Goal: Task Accomplishment & Management: Complete application form

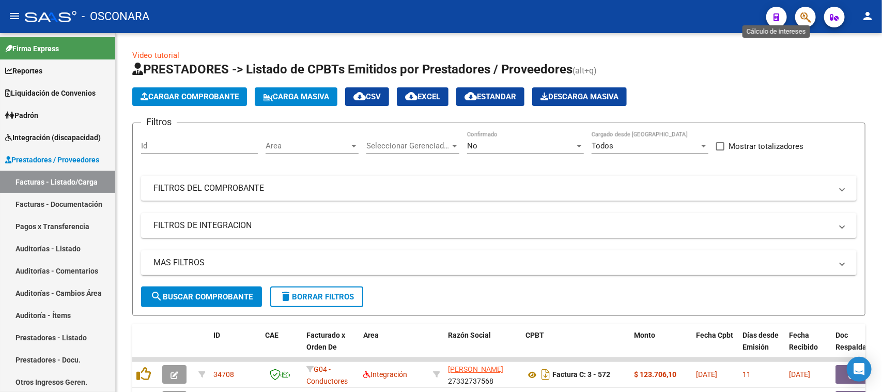
click at [799, 17] on button "button" at bounding box center [805, 17] width 21 height 21
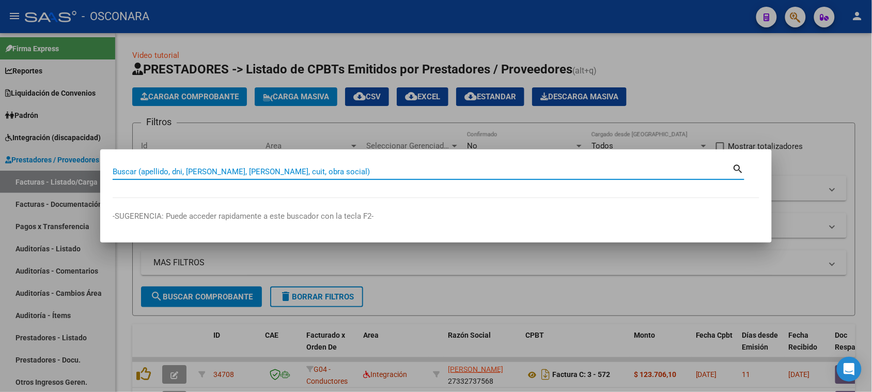
paste input "43.075.338"
click at [139, 170] on input "43.075.338" at bounding box center [423, 171] width 620 height 9
click at [124, 172] on input "43.075338" at bounding box center [423, 171] width 620 height 9
type input "43075338"
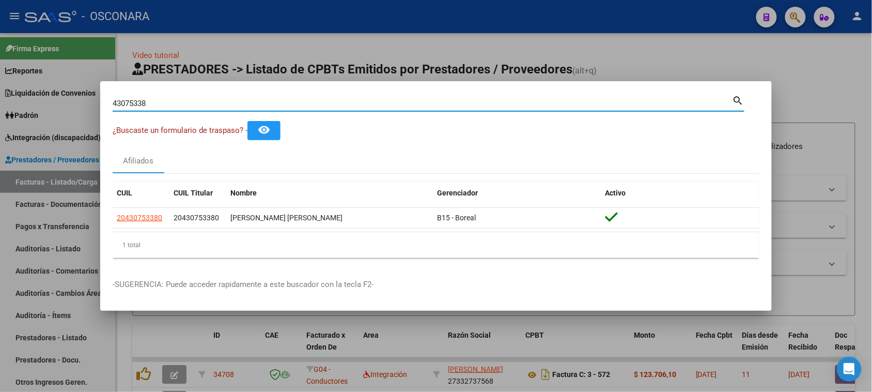
drag, startPoint x: 185, startPoint y: 105, endPoint x: 75, endPoint y: 97, distance: 109.8
click at [75, 97] on div "43075338 Buscar (apellido, dni, cuil, nro traspaso, cuit, obra social) search ¿…" at bounding box center [436, 196] width 872 height 392
paste input "12548278"
type input "12548278"
click at [830, 80] on div at bounding box center [436, 196] width 872 height 392
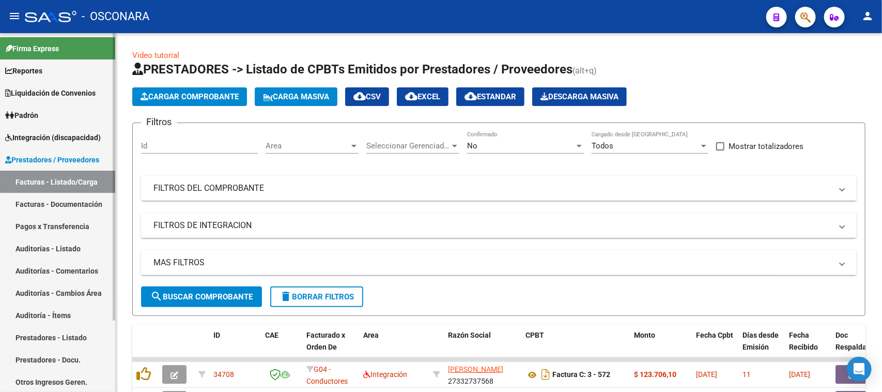
click at [39, 244] on link "Auditorías - Listado" at bounding box center [57, 248] width 115 height 22
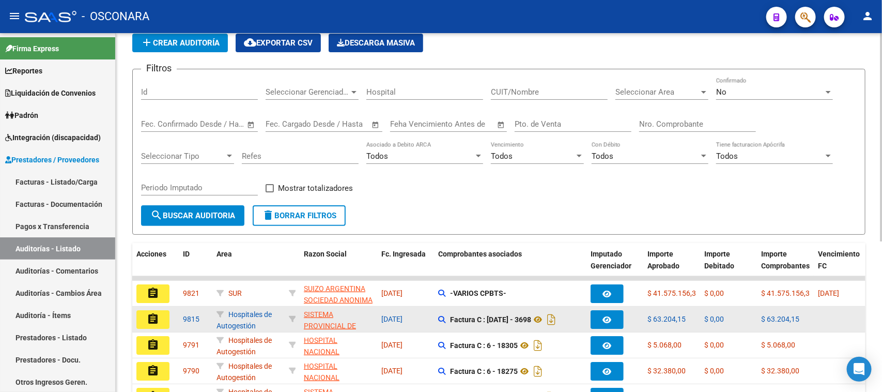
scroll to position [65, 0]
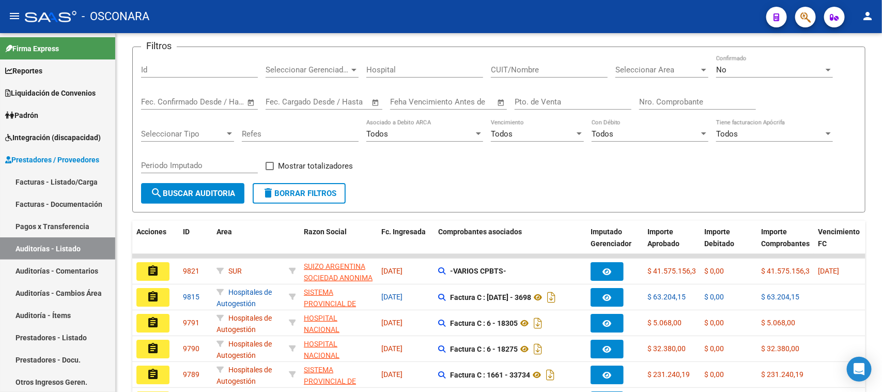
click at [145, 269] on button "assignment" at bounding box center [152, 271] width 33 height 19
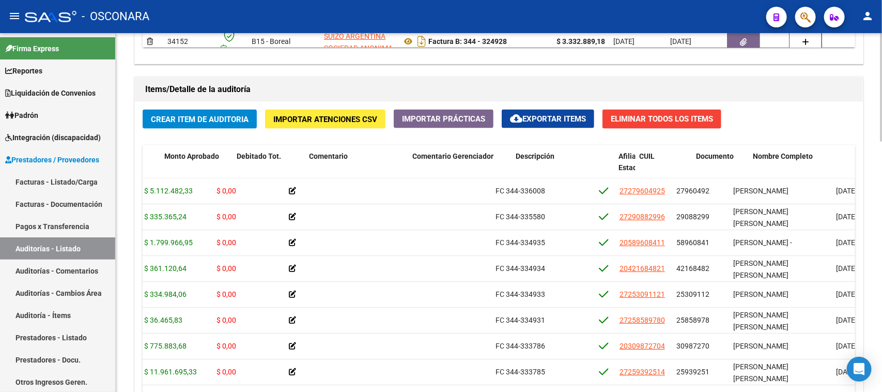
scroll to position [0, 225]
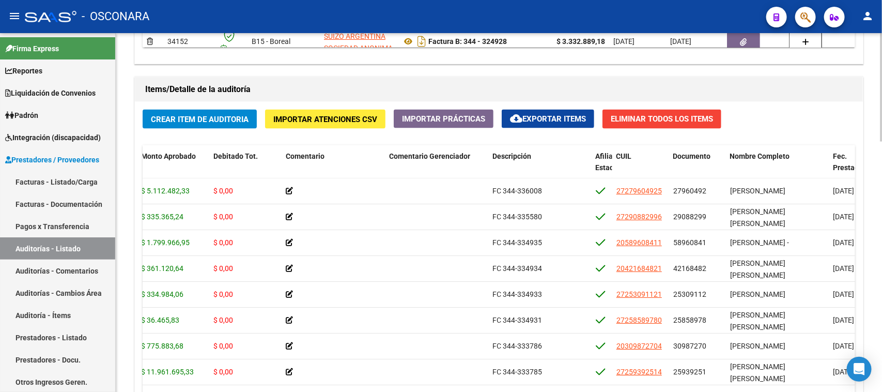
drag, startPoint x: 855, startPoint y: 197, endPoint x: 846, endPoint y: 193, distance: 9.7
click at [848, 193] on div "Crear Item de Auditoria Importar Atenciones CSV Importar Prácticas cloud_downlo…" at bounding box center [499, 269] width 728 height 334
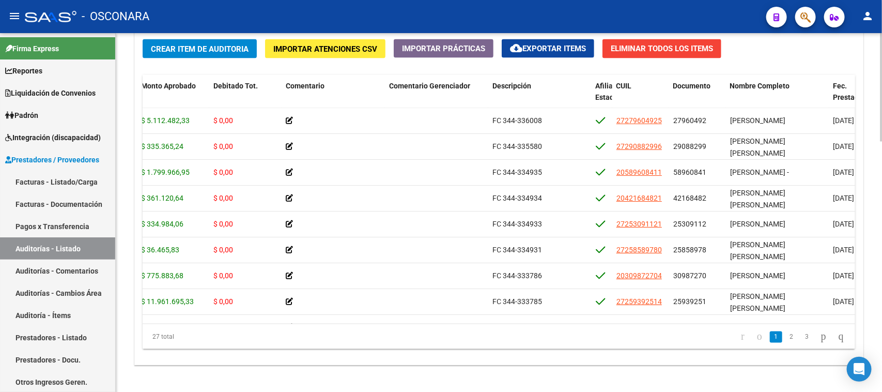
scroll to position [791, 0]
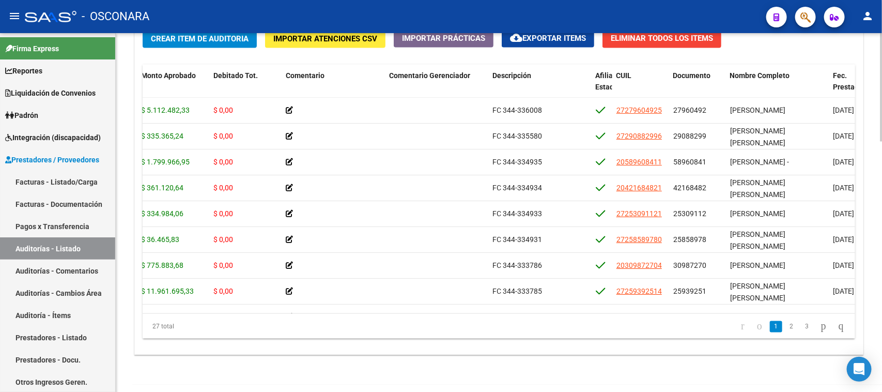
click at [881, 286] on div at bounding box center [881, 326] width 3 height 108
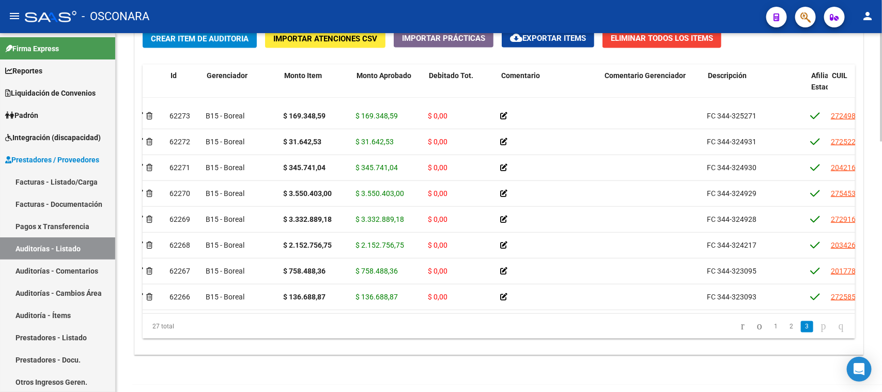
scroll to position [495, 0]
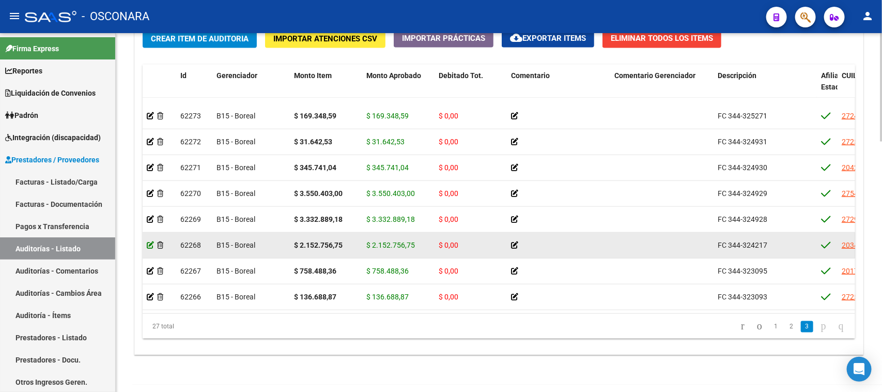
click at [151, 241] on icon at bounding box center [150, 244] width 7 height 7
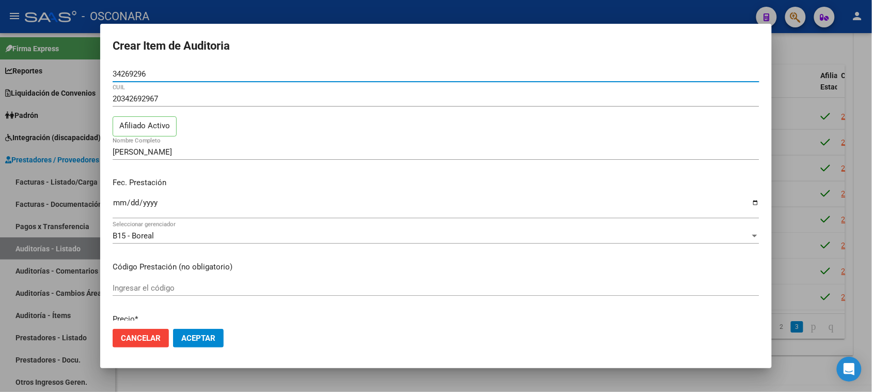
drag, startPoint x: 153, startPoint y: 74, endPoint x: 98, endPoint y: 74, distance: 54.8
click at [98, 74] on div "Crear Item de Auditoria 34269296 Nro Documento 20342692967 CUIL Afiliado Activo…" at bounding box center [436, 196] width 872 height 392
click at [143, 342] on span "Cancelar" at bounding box center [141, 337] width 40 height 9
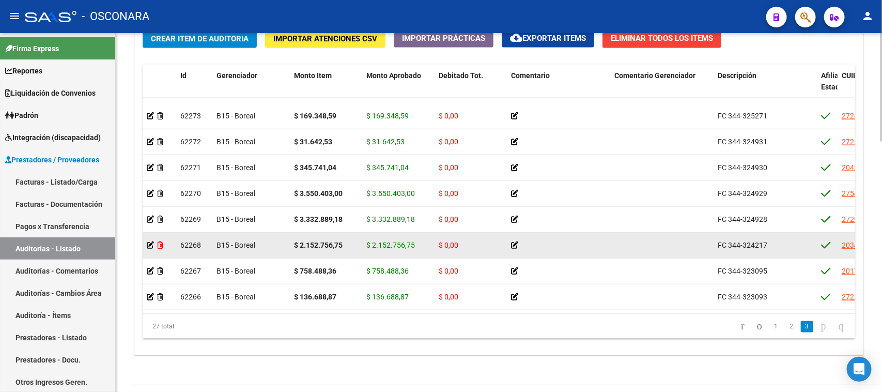
click at [161, 241] on icon at bounding box center [160, 244] width 6 height 7
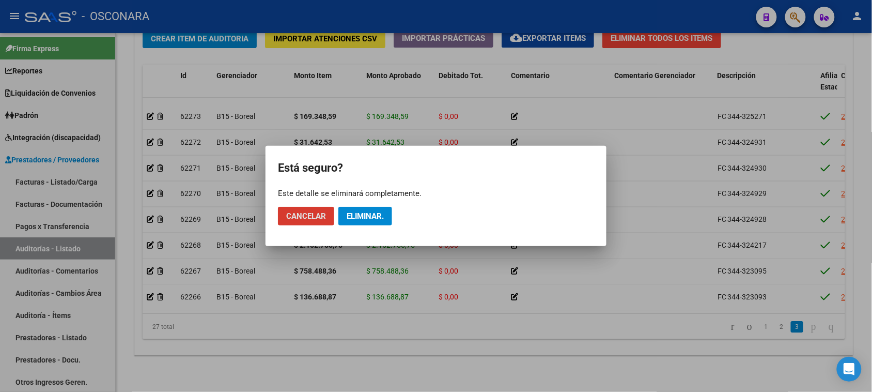
click at [352, 216] on span "Eliminar." at bounding box center [365, 215] width 37 height 9
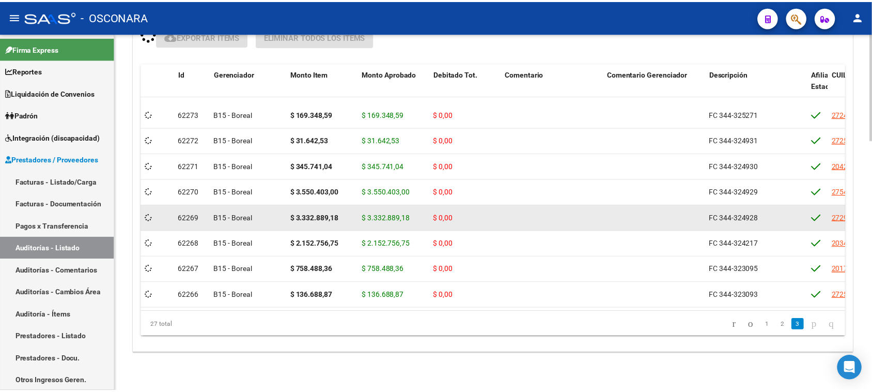
scroll to position [782, 0]
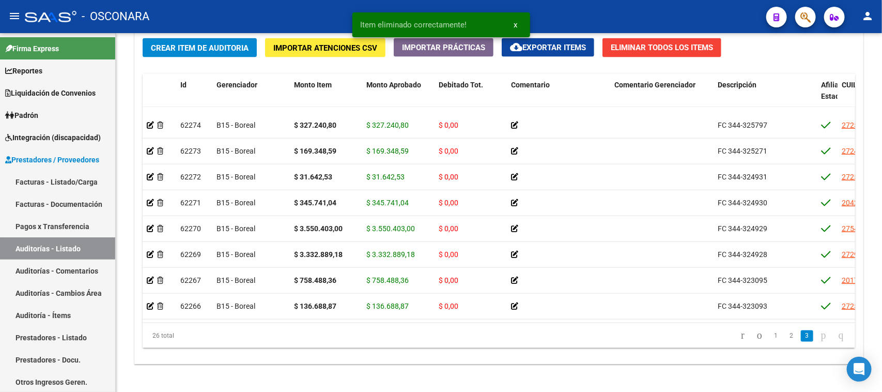
click at [800, 10] on button "button" at bounding box center [805, 17] width 21 height 21
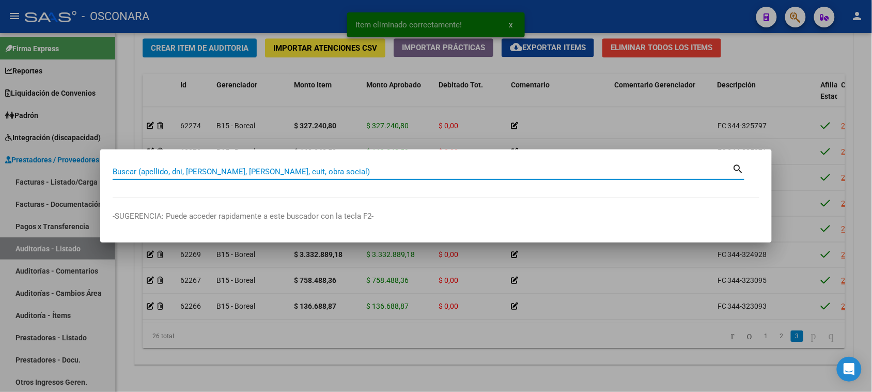
paste input "34269296"
type input "34269296"
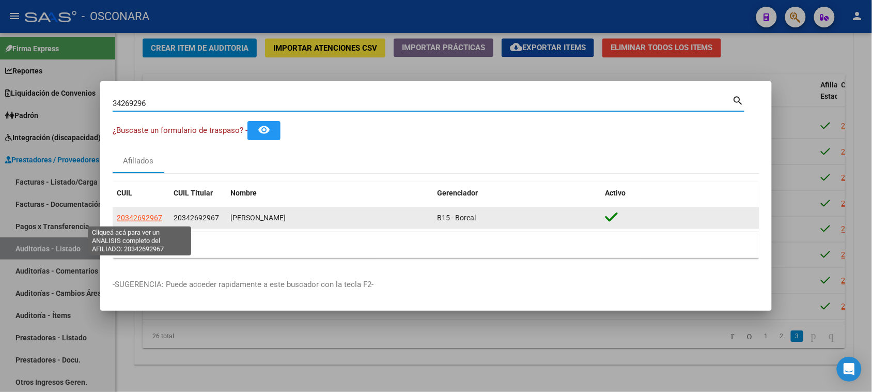
click at [150, 217] on span "20342692967" at bounding box center [139, 217] width 45 height 8
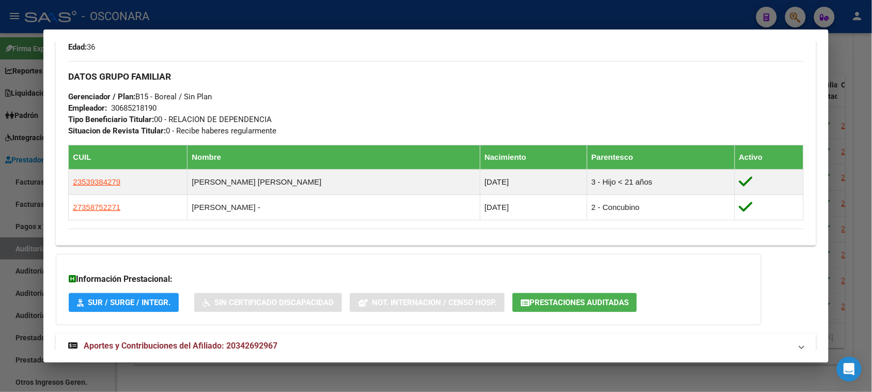
scroll to position [519, 0]
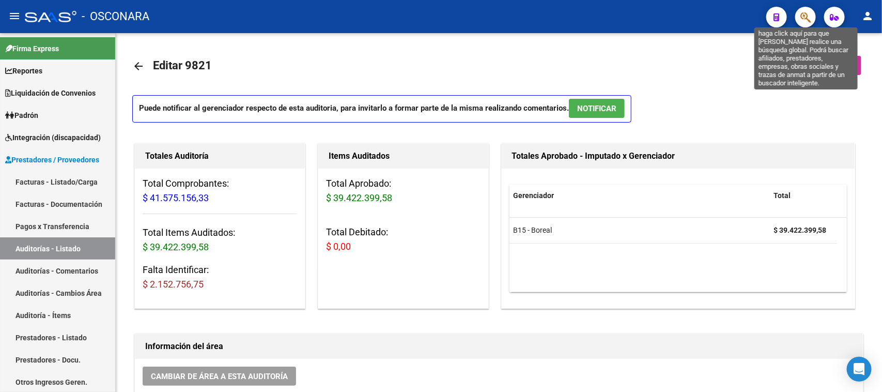
click at [806, 15] on icon "button" at bounding box center [805, 17] width 10 height 12
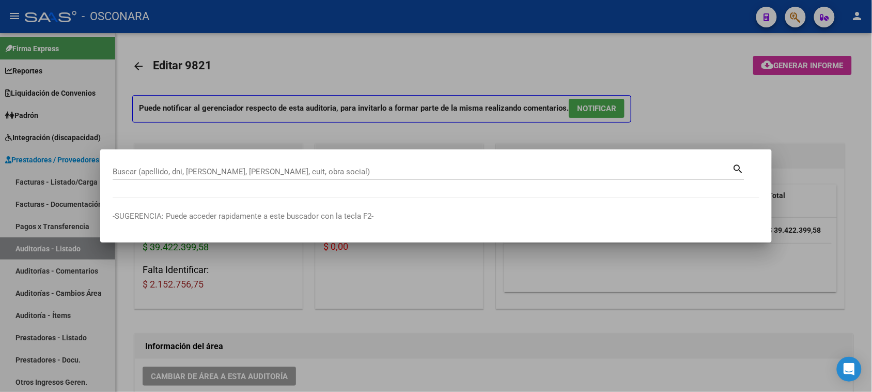
drag, startPoint x: 297, startPoint y: 164, endPoint x: 270, endPoint y: 168, distance: 27.2
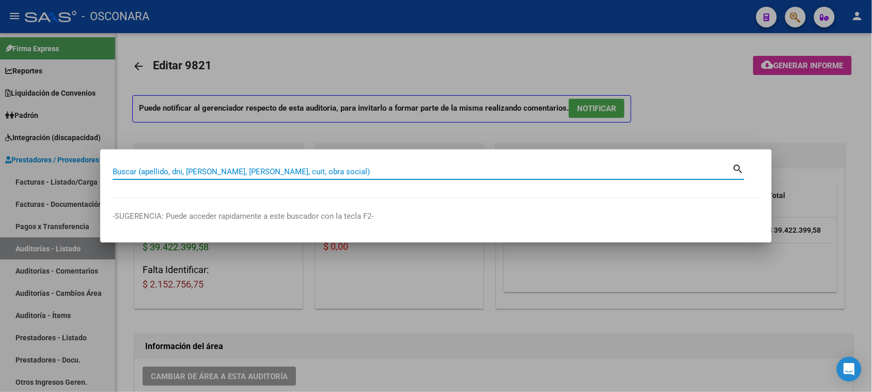
paste input "20342692967"
type input "20342692967"
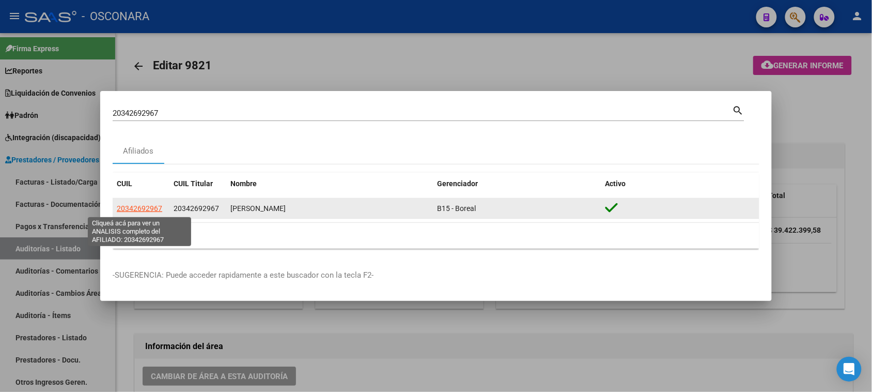
click at [150, 208] on span "20342692967" at bounding box center [139, 208] width 45 height 8
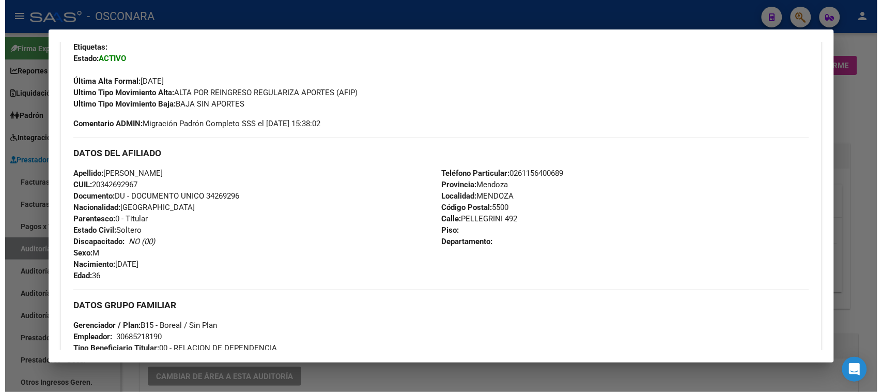
scroll to position [519, 0]
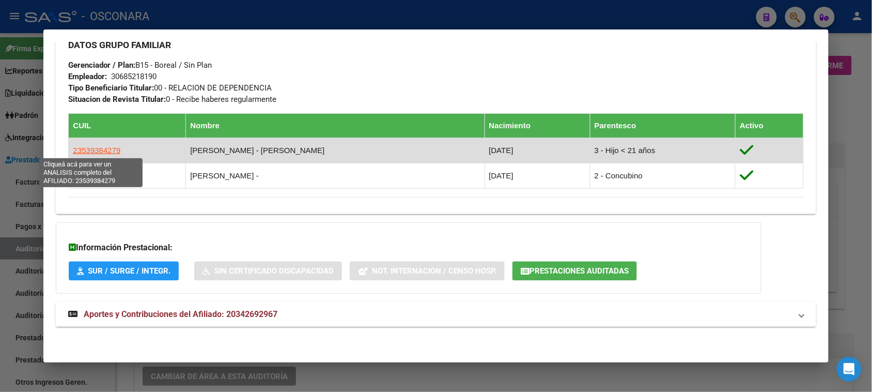
click at [99, 150] on span "23539384279" at bounding box center [97, 150] width 48 height 9
type textarea "23539384279"
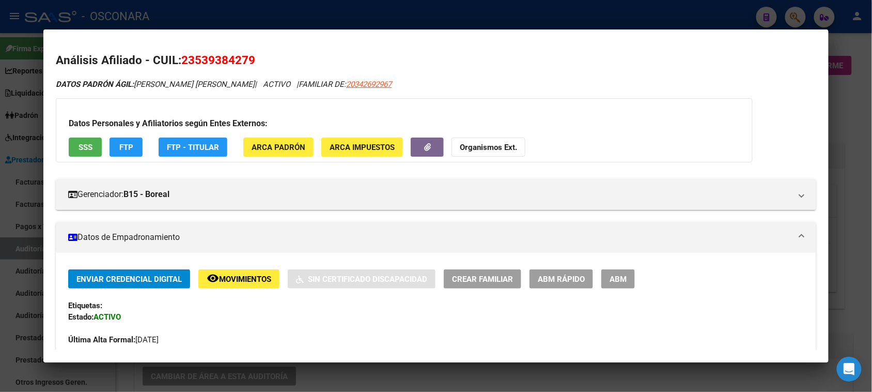
drag, startPoint x: 193, startPoint y: 61, endPoint x: 241, endPoint y: 60, distance: 48.0
click at [243, 63] on span "23539384279" at bounding box center [218, 59] width 74 height 13
copy span "53938427"
click at [846, 102] on div at bounding box center [436, 196] width 872 height 392
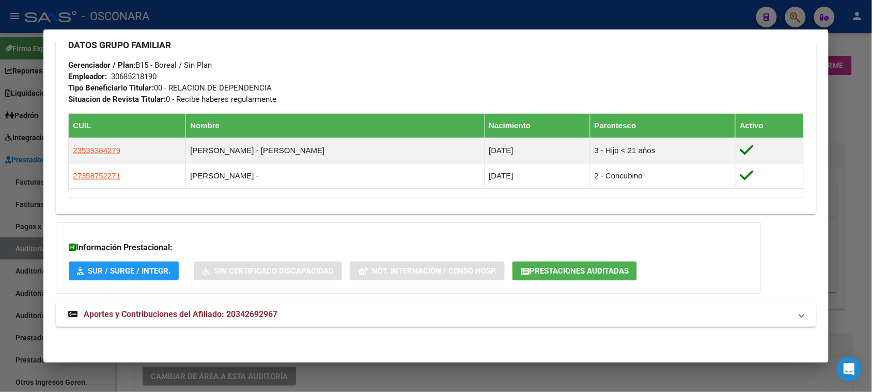
click at [861, 135] on div at bounding box center [436, 196] width 872 height 392
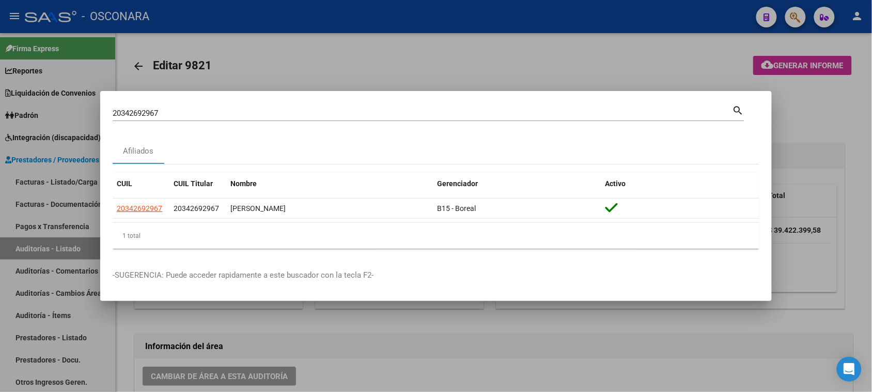
click at [491, 44] on div at bounding box center [436, 196] width 872 height 392
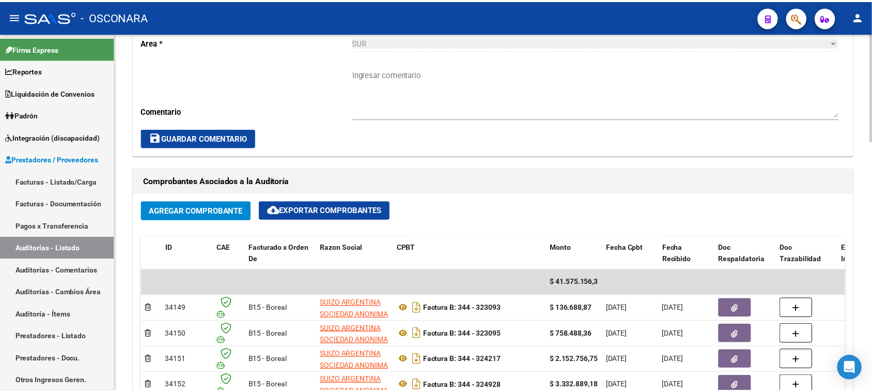
scroll to position [517, 0]
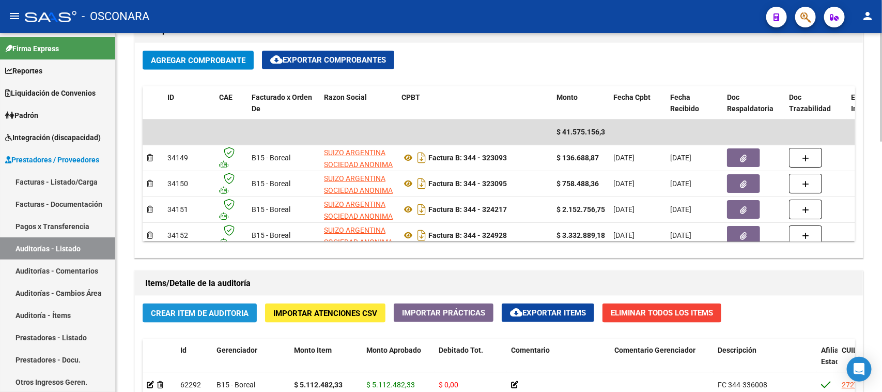
click at [188, 314] on span "Crear Item de Auditoria" at bounding box center [200, 312] width 98 height 9
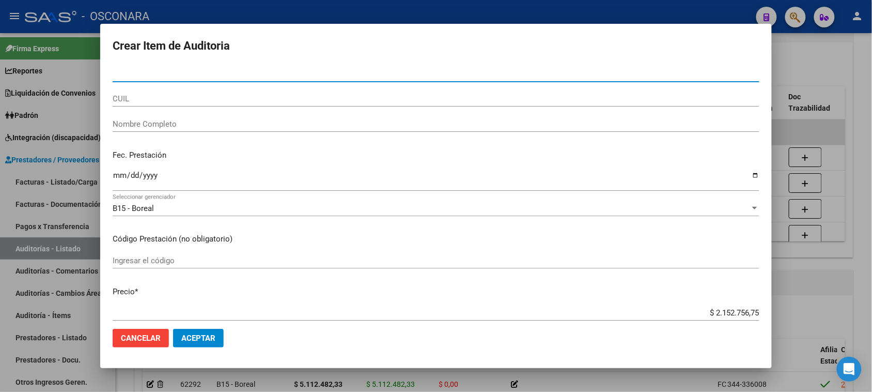
paste input "53938427"
type input "53938427"
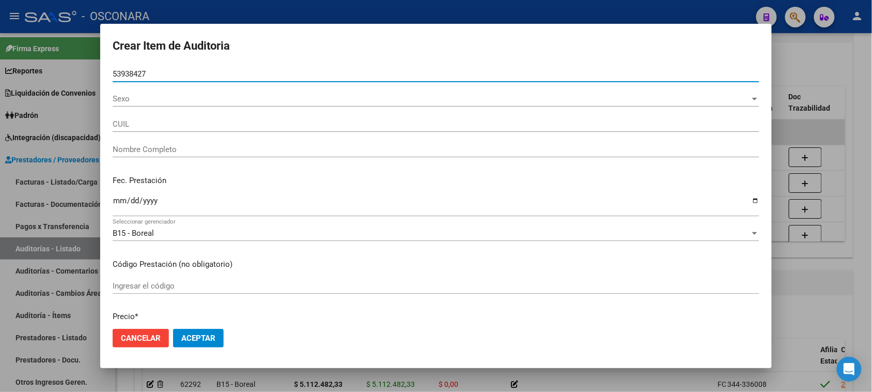
type input "23539384279"
type input "OLMOS AHUMADA BENJAMIN ISMAEL"
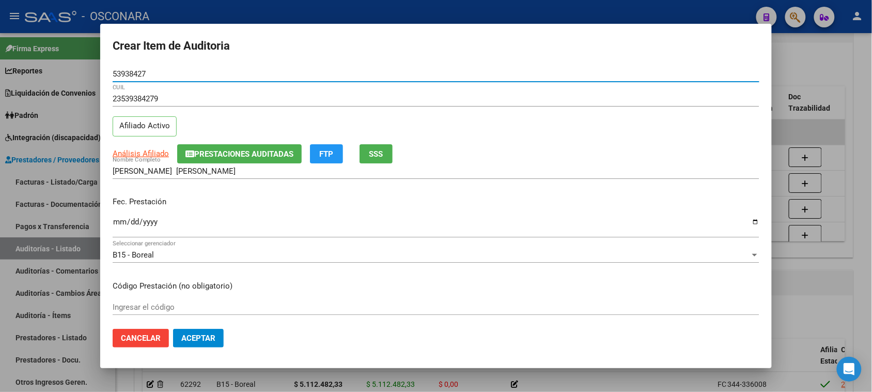
type input "53938427"
click at [119, 223] on input "Ingresar la fecha" at bounding box center [436, 225] width 647 height 17
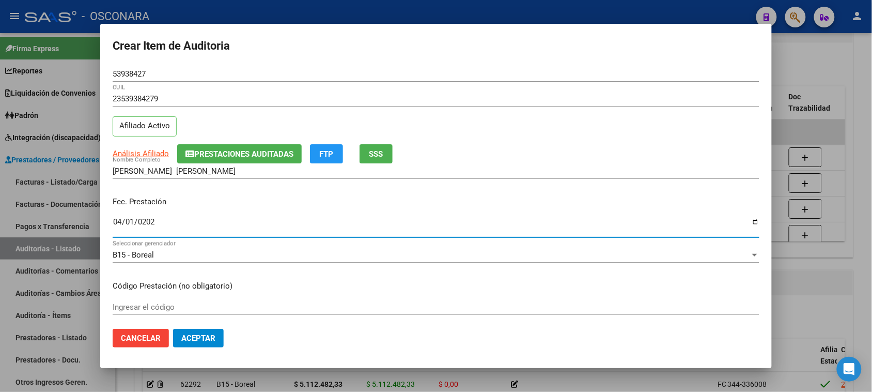
type input "[DATE]"
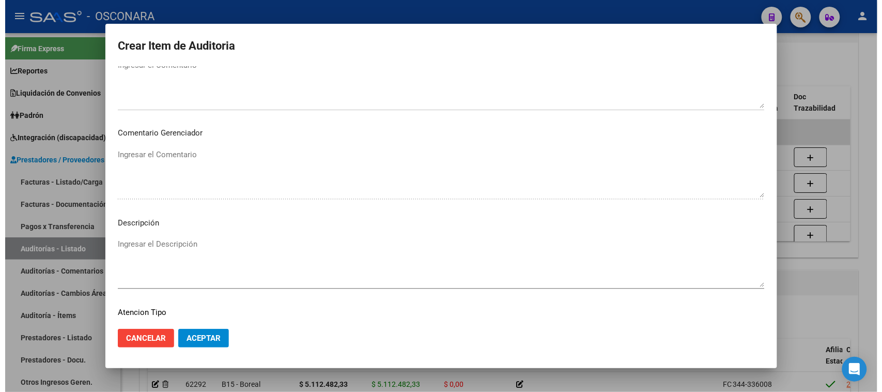
scroll to position [585, 0]
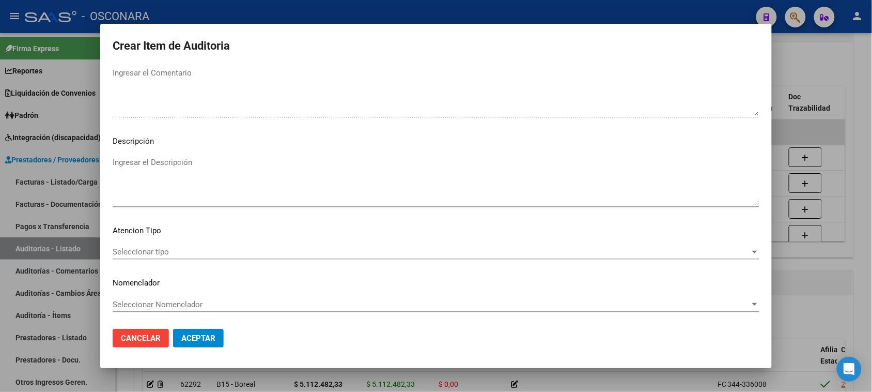
click at [184, 166] on textarea "Ingresar el Descripción" at bounding box center [436, 181] width 647 height 49
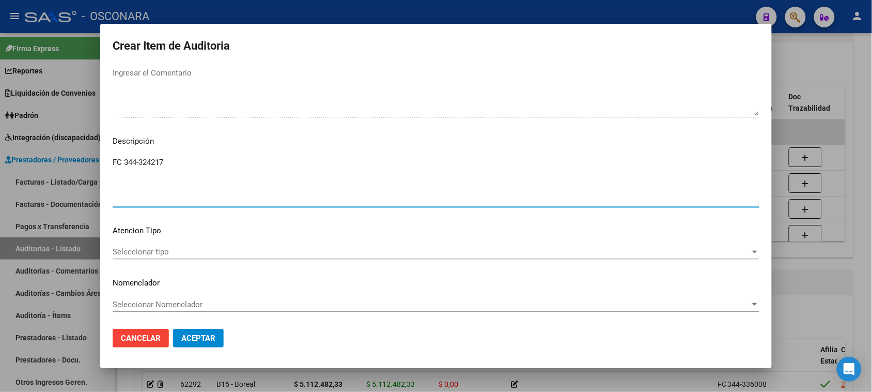
type textarea "FC 344-324217"
click at [158, 247] on span "Seleccionar tipo" at bounding box center [431, 251] width 637 height 9
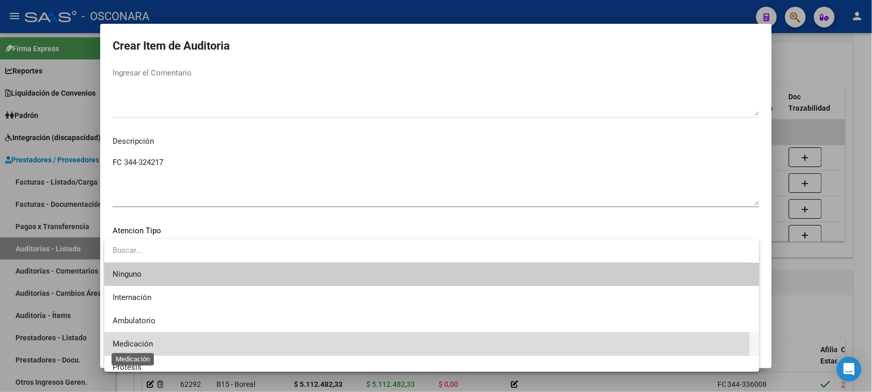
click at [152, 341] on span "Medicación" at bounding box center [133, 343] width 40 height 9
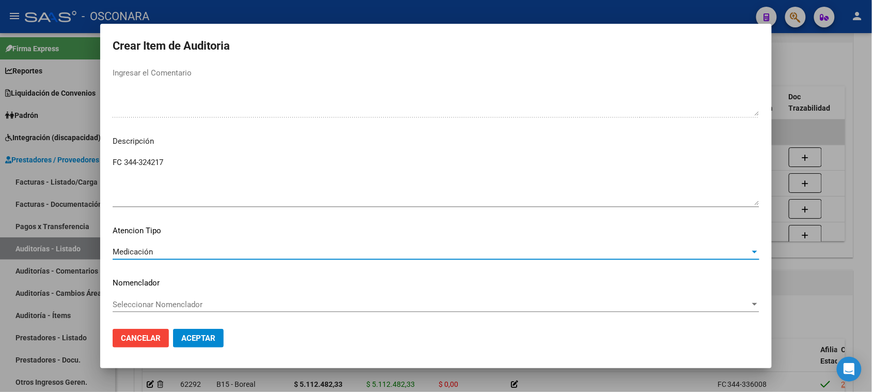
click at [203, 339] on span "Aceptar" at bounding box center [198, 337] width 34 height 9
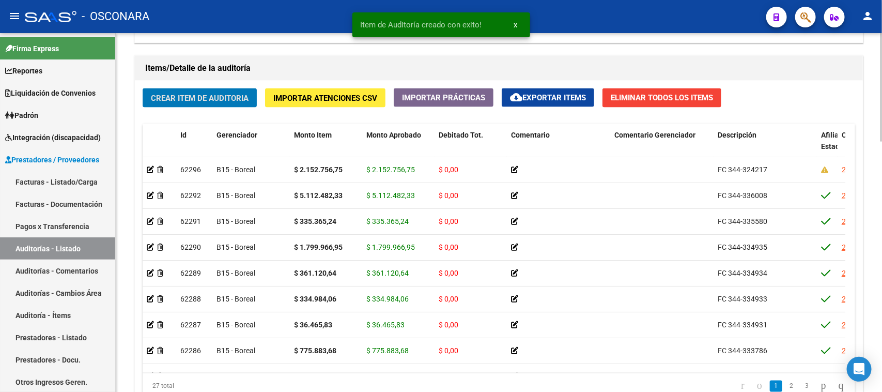
scroll to position [827, 0]
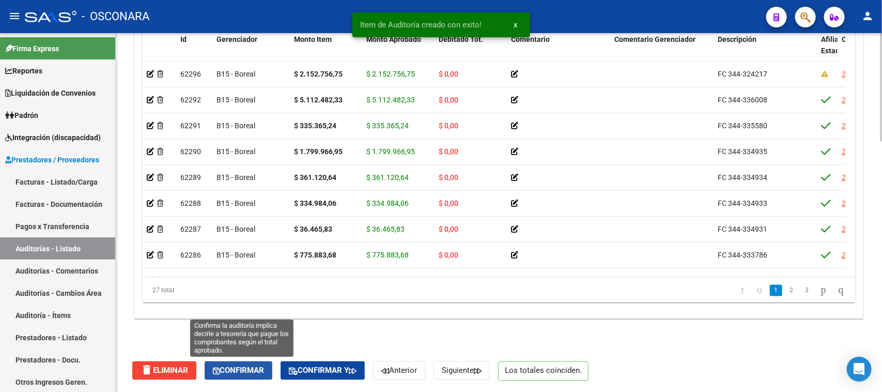
click at [262, 363] on button "Confirmar" at bounding box center [239, 370] width 68 height 19
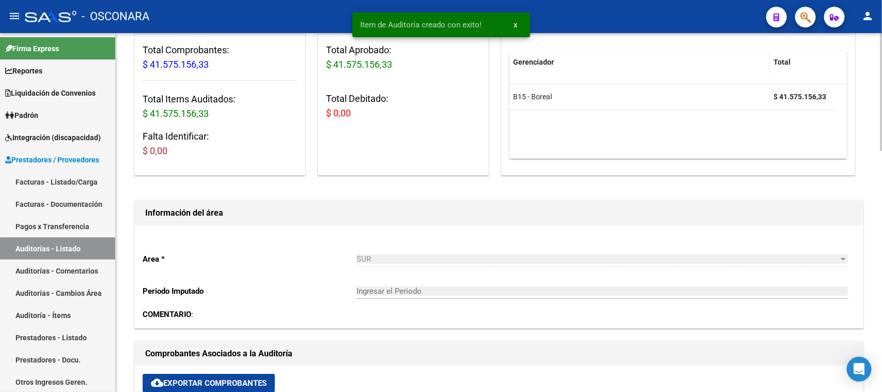
scroll to position [0, 0]
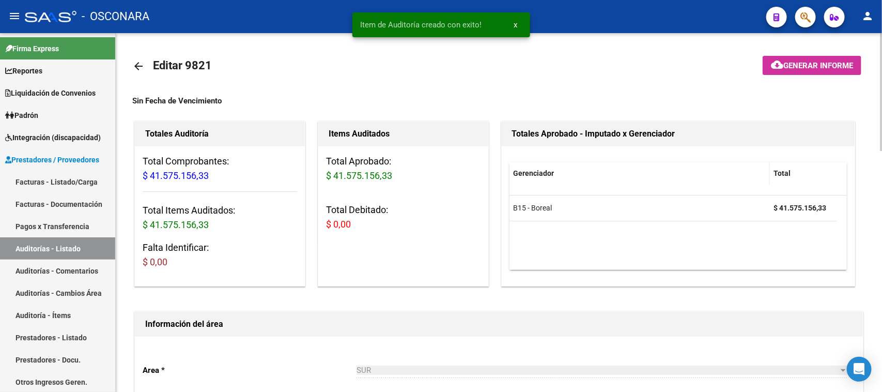
type input "202508"
click at [820, 67] on span "Generar informe" at bounding box center [818, 65] width 70 height 9
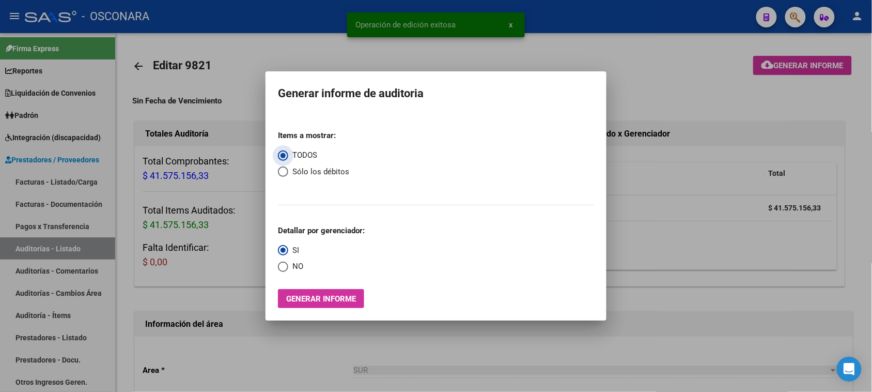
click at [337, 291] on button "Generar informe" at bounding box center [321, 298] width 86 height 19
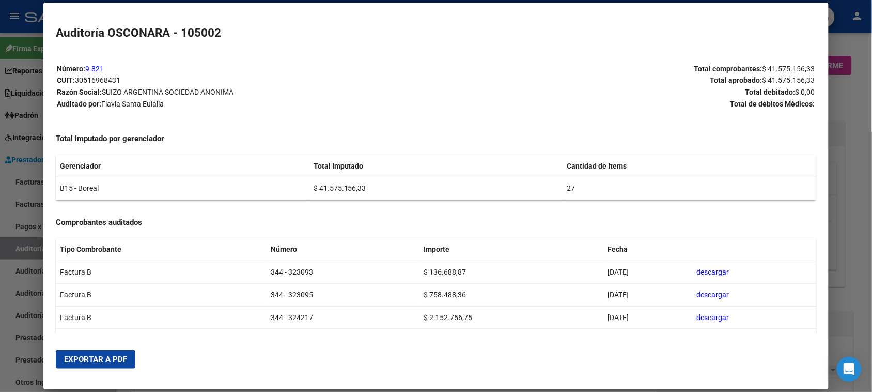
click at [100, 352] on button "Exportar a PDF" at bounding box center [96, 359] width 80 height 19
click at [850, 128] on div at bounding box center [436, 196] width 872 height 392
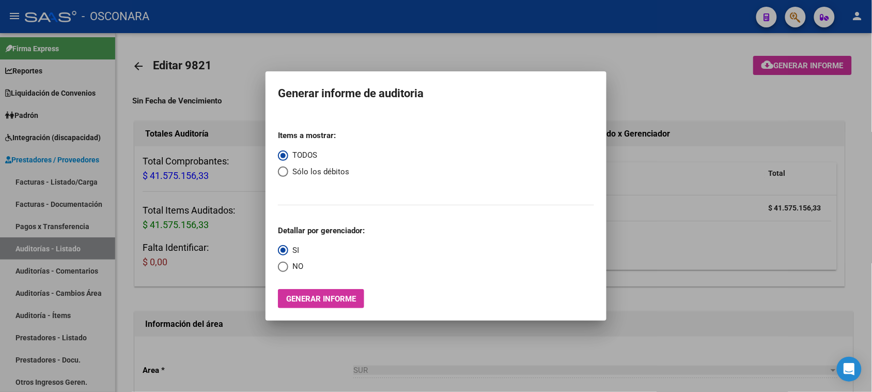
click at [502, 56] on div at bounding box center [436, 196] width 872 height 392
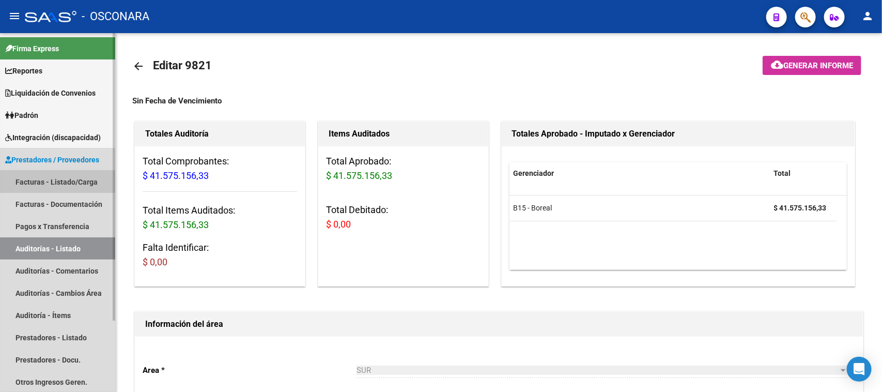
click at [52, 179] on link "Facturas - Listado/Carga" at bounding box center [57, 181] width 115 height 22
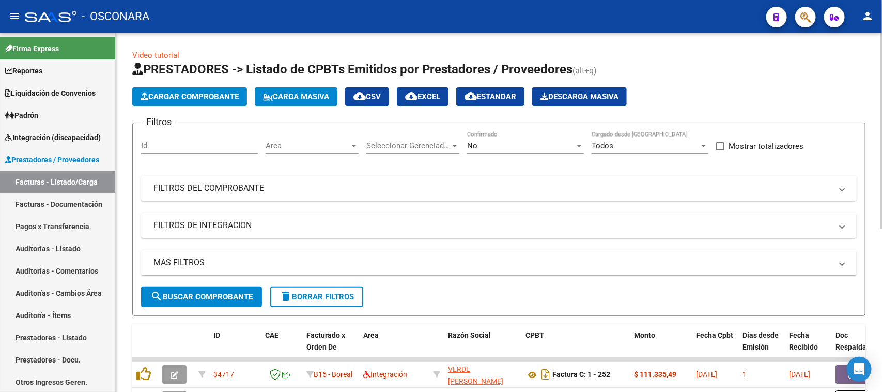
click at [379, 186] on mat-panel-title "FILTROS DEL COMPROBANTE" at bounding box center [492, 187] width 678 height 11
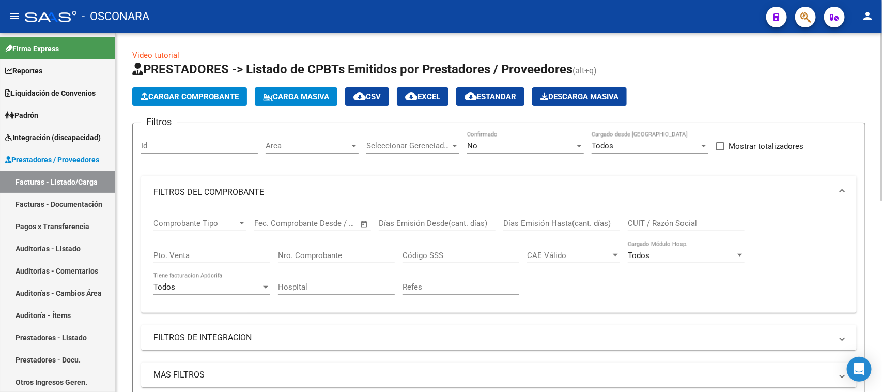
click at [320, 251] on input "Nro. Comprobante" at bounding box center [336, 255] width 117 height 9
type input "324217"
click at [487, 145] on div "No" at bounding box center [520, 145] width 107 height 9
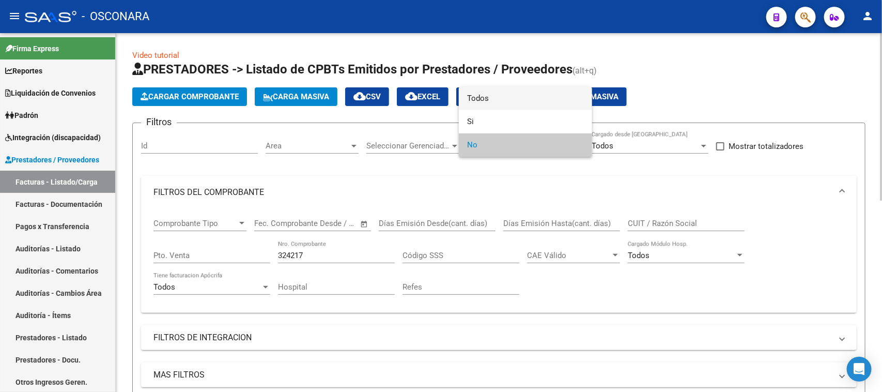
click at [482, 101] on span "Todos" at bounding box center [525, 98] width 117 height 23
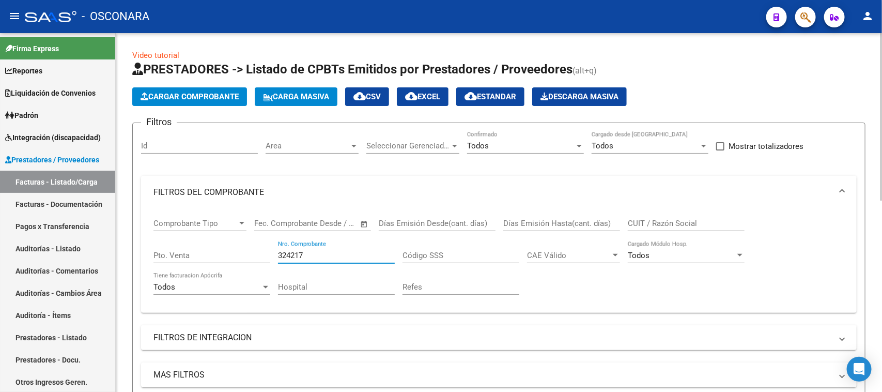
click at [326, 254] on input "324217" at bounding box center [336, 255] width 117 height 9
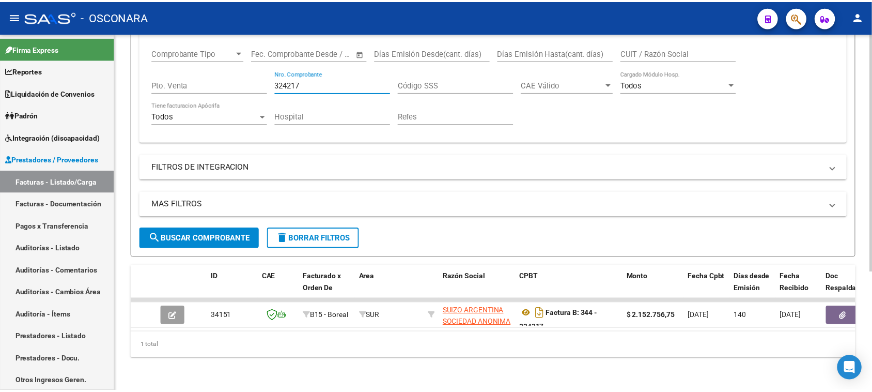
scroll to position [178, 0]
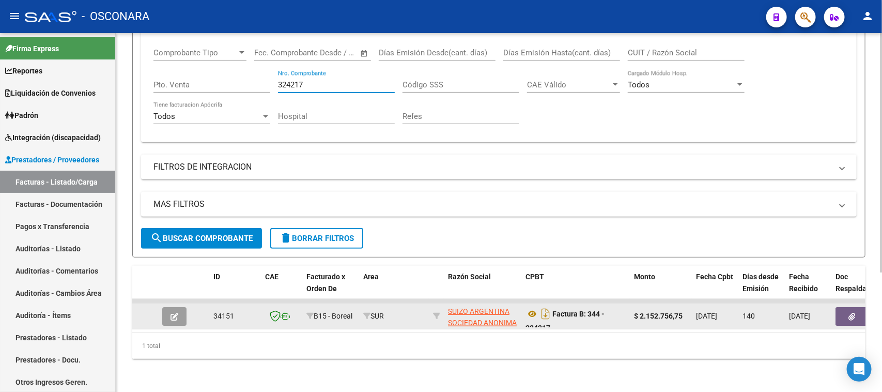
click at [171, 313] on icon "button" at bounding box center [174, 317] width 8 height 8
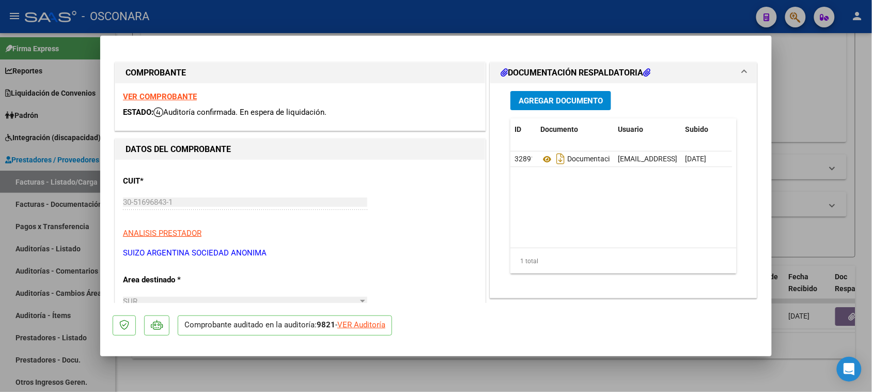
click at [576, 106] on button "Agregar Documento" at bounding box center [560, 100] width 101 height 19
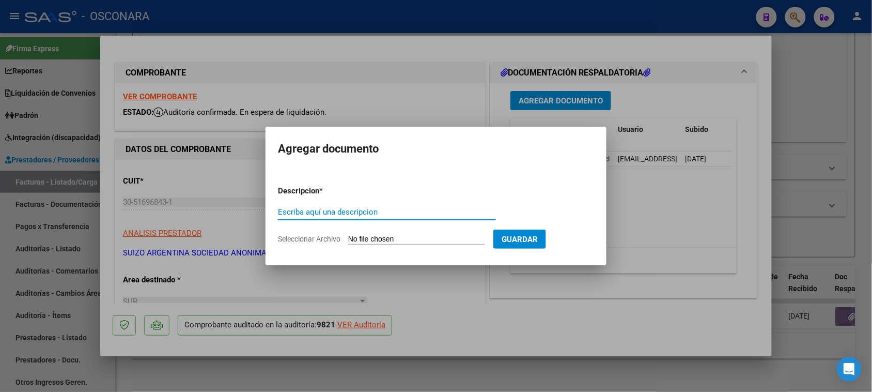
click at [381, 241] on input "Seleccionar Archivo" at bounding box center [416, 240] width 137 height 10
type input "C:\fakepath\AFILIACIONES OLMOS AHUMADA BENJAMIN.png"
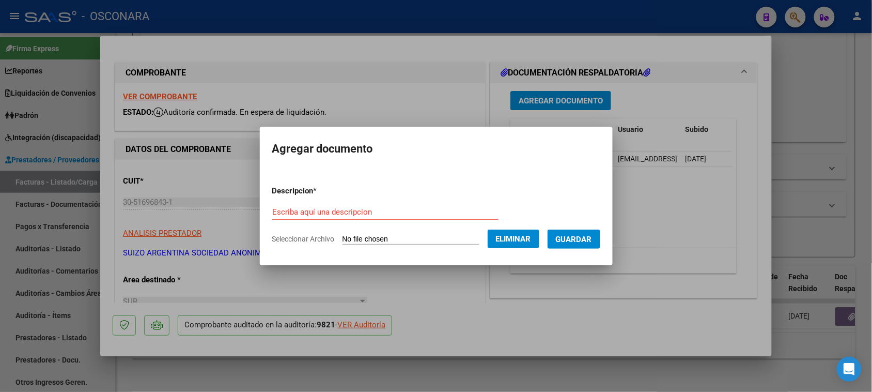
click at [318, 210] on input "Escriba aquí una descripcion" at bounding box center [385, 211] width 226 height 9
type input "AFILIACIONES POR CONSULTA DE PADRON"
click at [570, 238] on span "Guardar" at bounding box center [574, 239] width 36 height 9
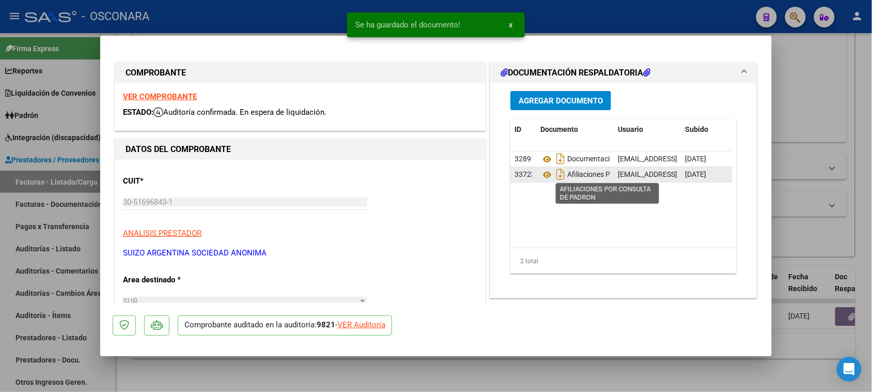
click at [576, 176] on span "Afiliaciones Por Consulta De Padron" at bounding box center [611, 174] width 142 height 8
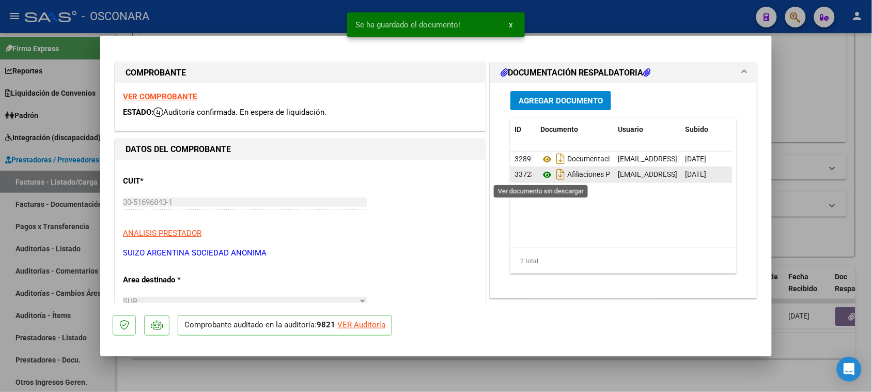
click at [540, 174] on icon at bounding box center [546, 174] width 13 height 12
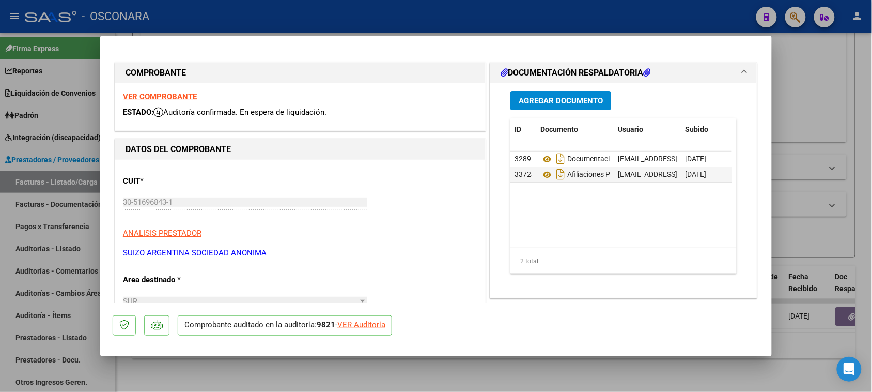
drag, startPoint x: 529, startPoint y: 176, endPoint x: 505, endPoint y: 185, distance: 26.3
click at [504, 184] on div "Agregar Documento ID Documento Usuario Subido Acción 32891 Documentacion jodelg…" at bounding box center [624, 186] width 242 height 206
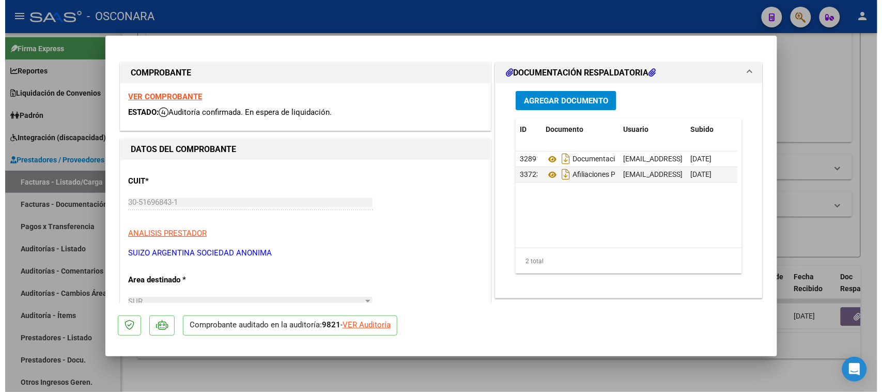
scroll to position [0, 52]
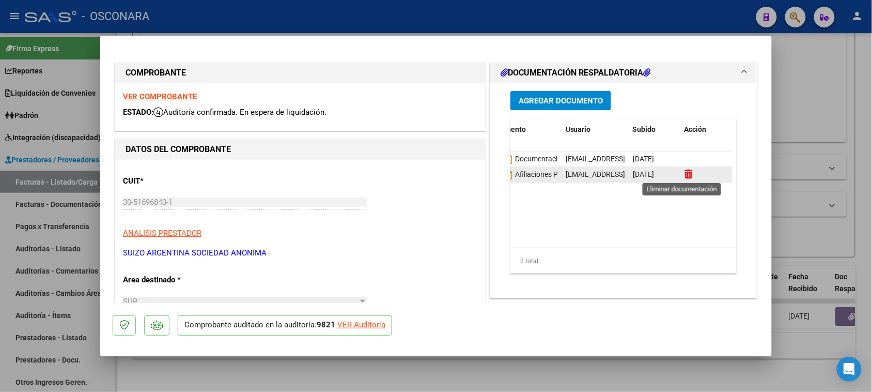
click at [684, 171] on icon at bounding box center [688, 174] width 8 height 10
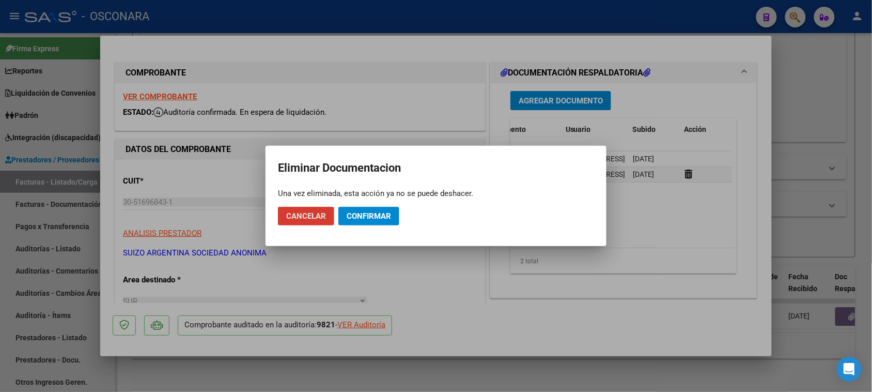
click at [378, 218] on span "Confirmar" at bounding box center [369, 215] width 44 height 9
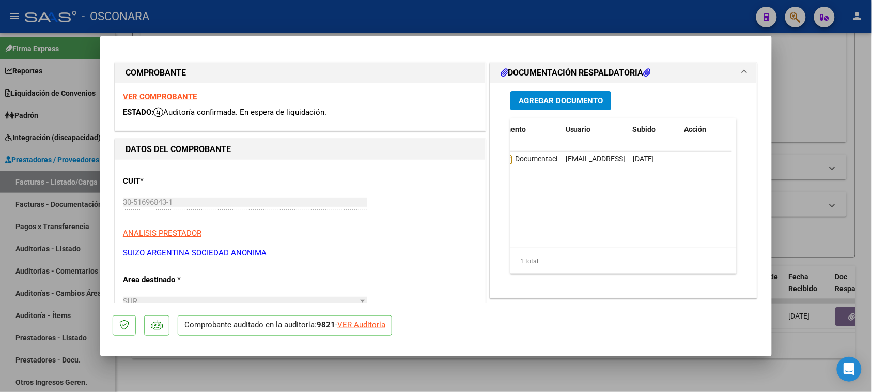
click at [807, 88] on div at bounding box center [436, 196] width 872 height 392
type input "$ 0,00"
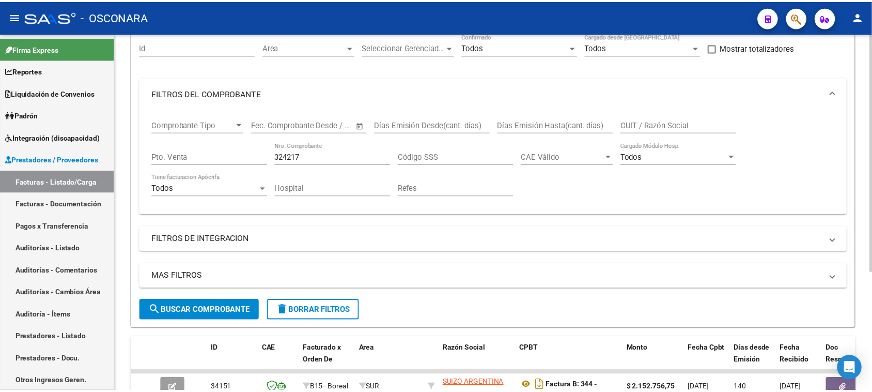
scroll to position [0, 0]
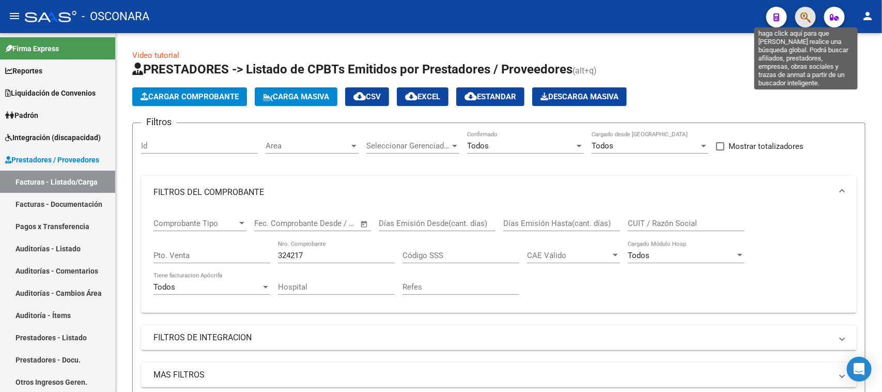
click at [807, 16] on icon "button" at bounding box center [805, 17] width 10 height 12
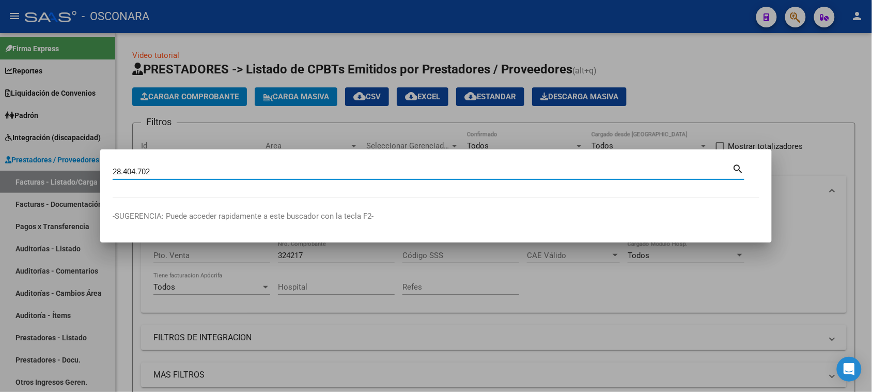
click at [140, 169] on input "28.404.702" at bounding box center [423, 171] width 620 height 9
click at [124, 172] on input "28.404702" at bounding box center [423, 171] width 620 height 9
type input "28404702"
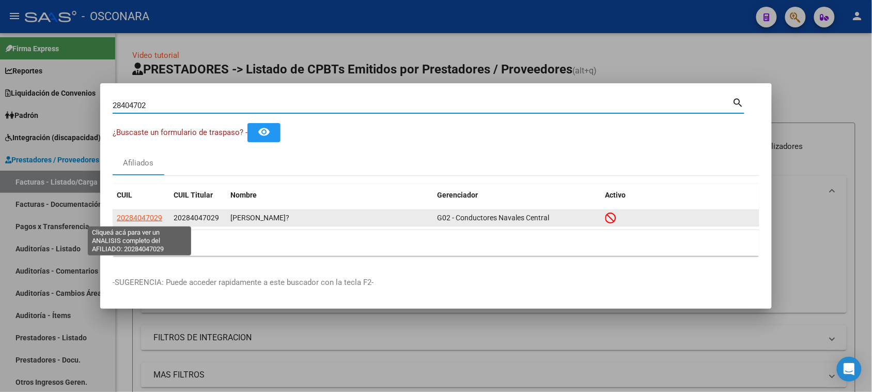
click at [136, 221] on span "20284047029" at bounding box center [139, 217] width 45 height 8
type textarea "20284047029"
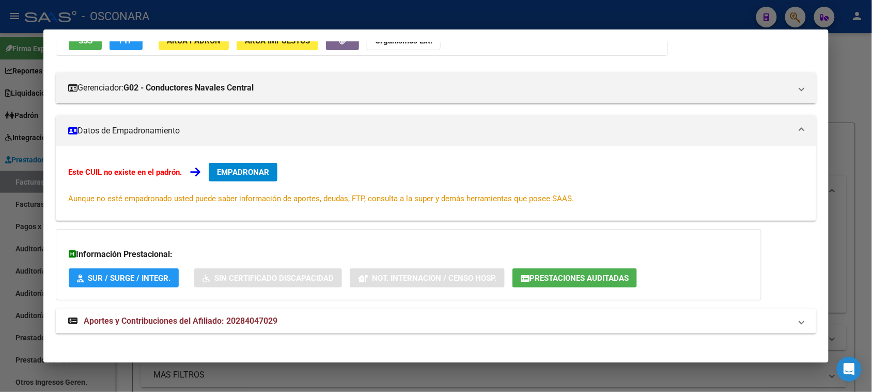
scroll to position [112, 0]
